Goal: Check status

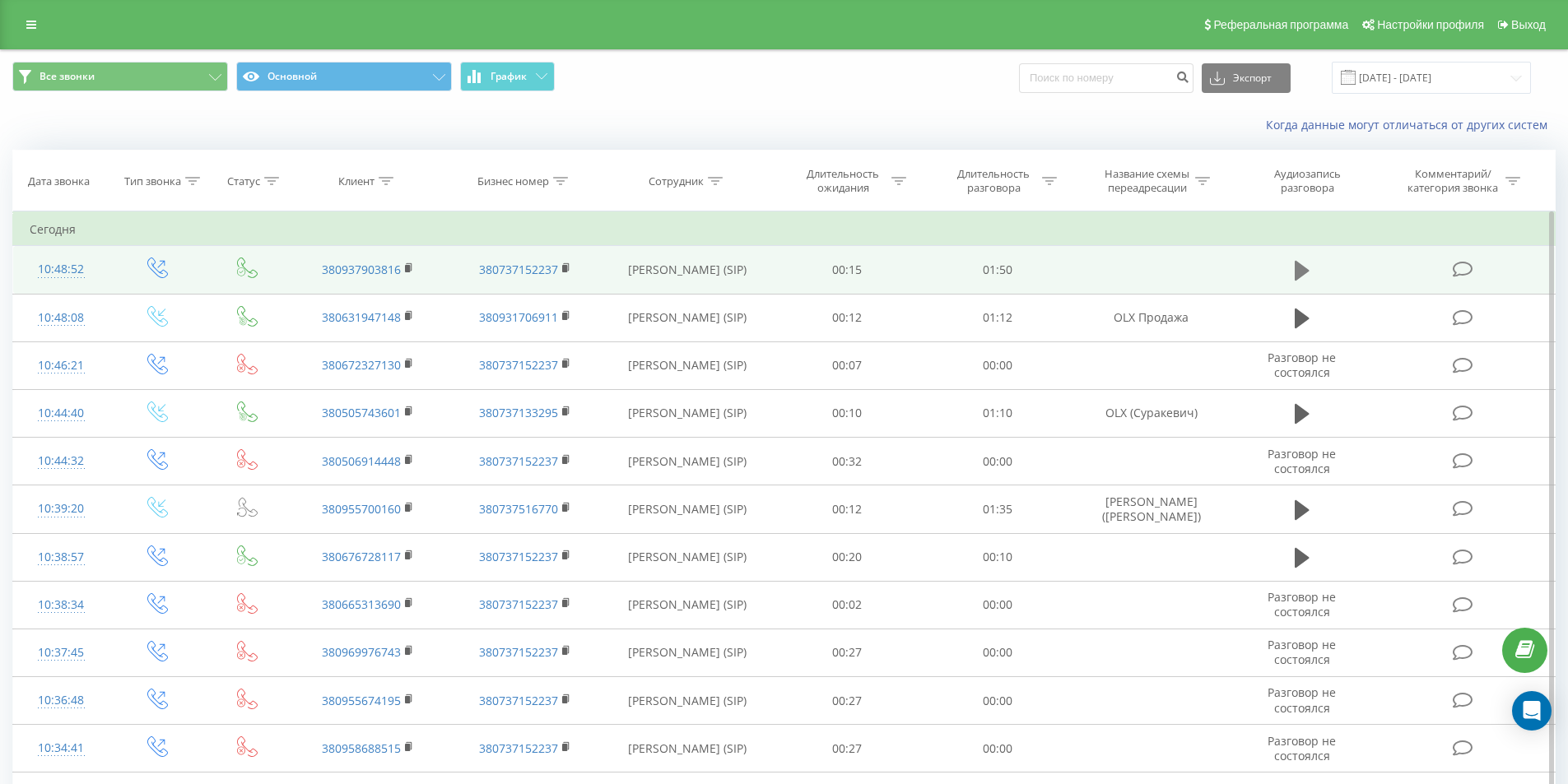
click at [1300, 273] on icon at bounding box center [1302, 271] width 15 height 20
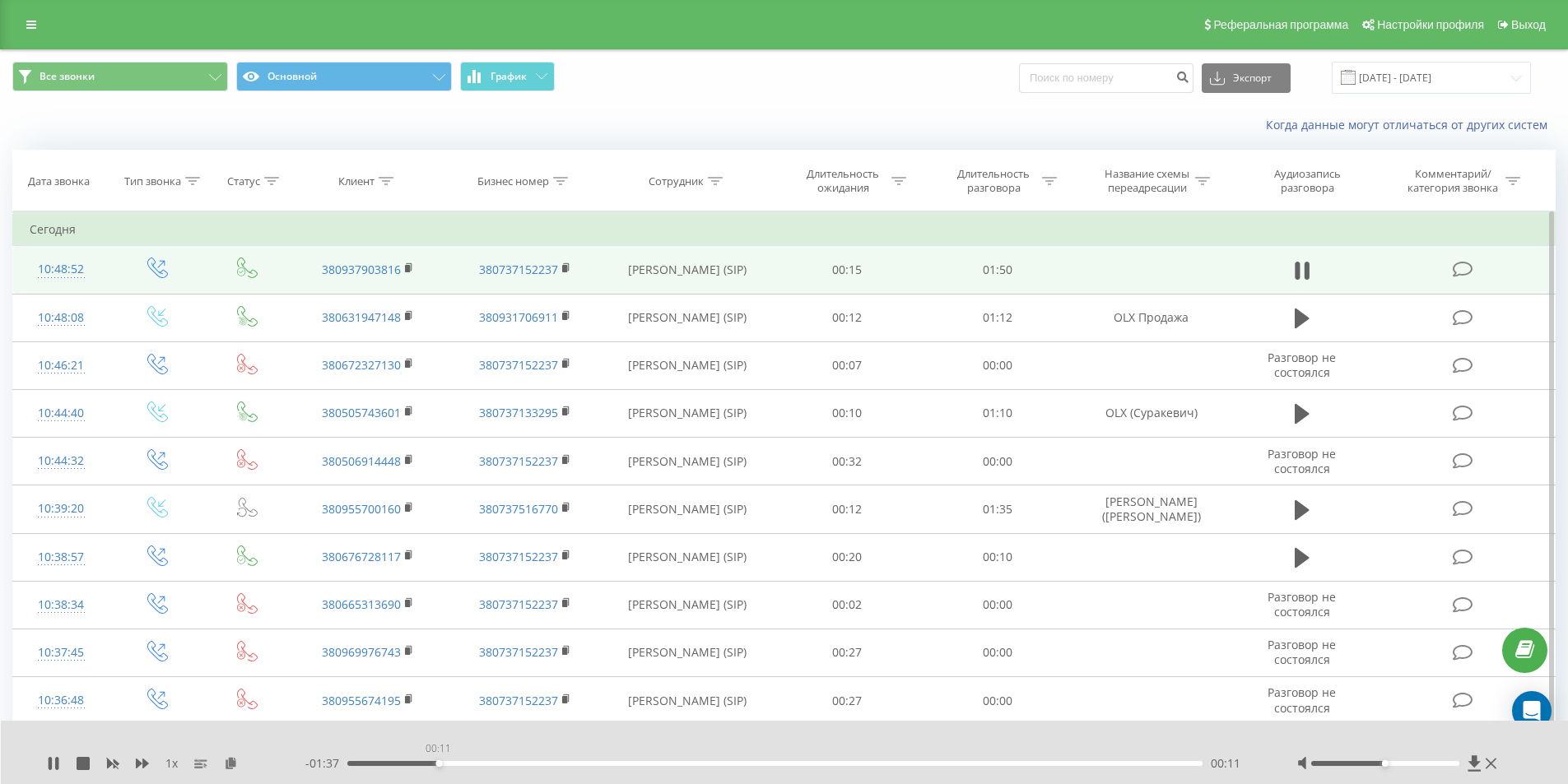
click at [438, 764] on div "00:11" at bounding box center [775, 762] width 856 height 5
click at [474, 762] on div "00:12" at bounding box center [775, 762] width 856 height 5
click at [527, 763] on div "00:17" at bounding box center [775, 762] width 856 height 5
click at [56, 757] on icon at bounding box center [53, 762] width 13 height 13
